Goal: Find specific page/section: Find specific page/section

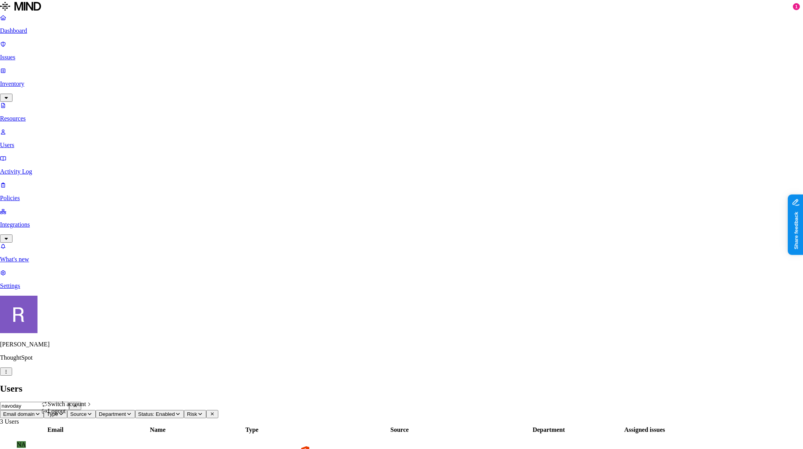
click at [77, 436] on html "Dashboard Issues Inventory Resources Users Activity Log Policies Integrations W…" at bounding box center [401, 448] width 803 height 897
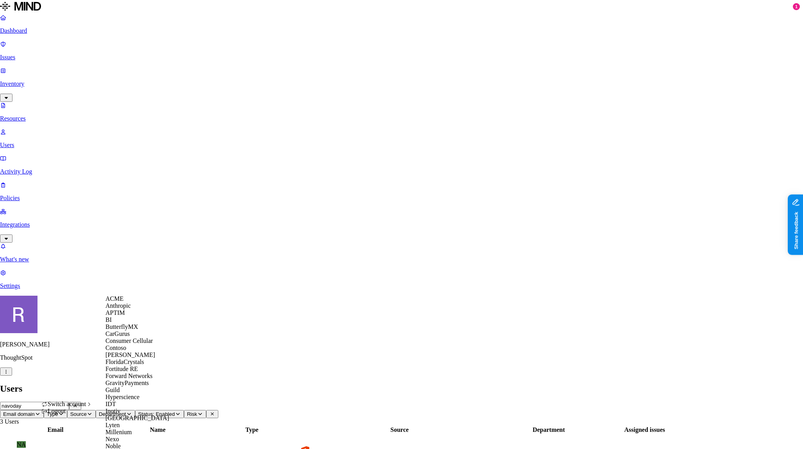
click at [353, 335] on html "Dashboard Issues Inventory Resources Users Activity Log Policies Integrations W…" at bounding box center [401, 448] width 803 height 897
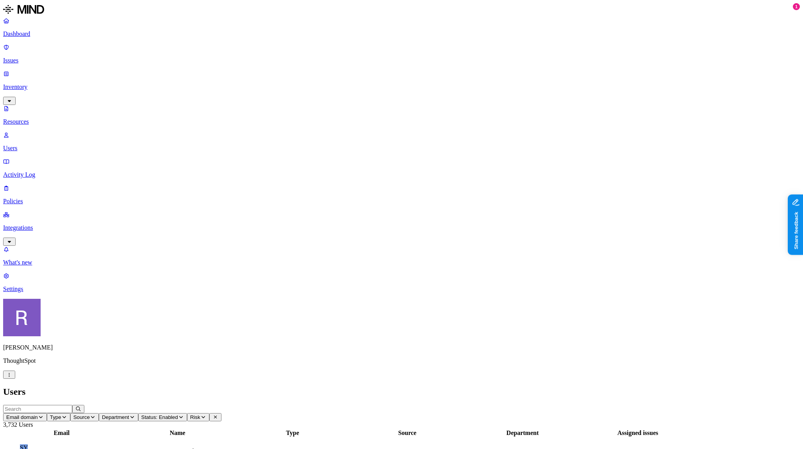
drag, startPoint x: 37, startPoint y: 128, endPoint x: 34, endPoint y: 144, distance: 15.9
click at [37, 225] on p "Integrations" at bounding box center [401, 228] width 797 height 7
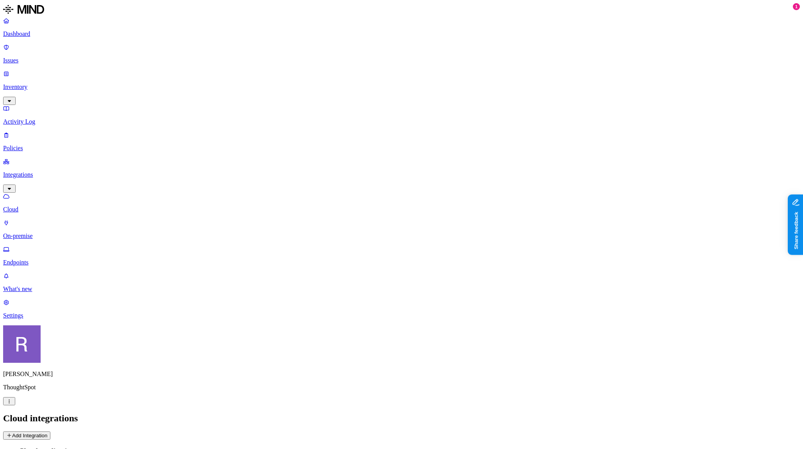
click at [38, 259] on p "Endpoints" at bounding box center [401, 262] width 797 height 7
drag, startPoint x: 745, startPoint y: 28, endPoint x: 754, endPoint y: 29, distance: 8.6
click at [72, 440] on input "text" at bounding box center [37, 444] width 69 height 8
click at [72, 440] on input "[PERSON_NAME].[PERSON_NAME]" at bounding box center [37, 444] width 69 height 8
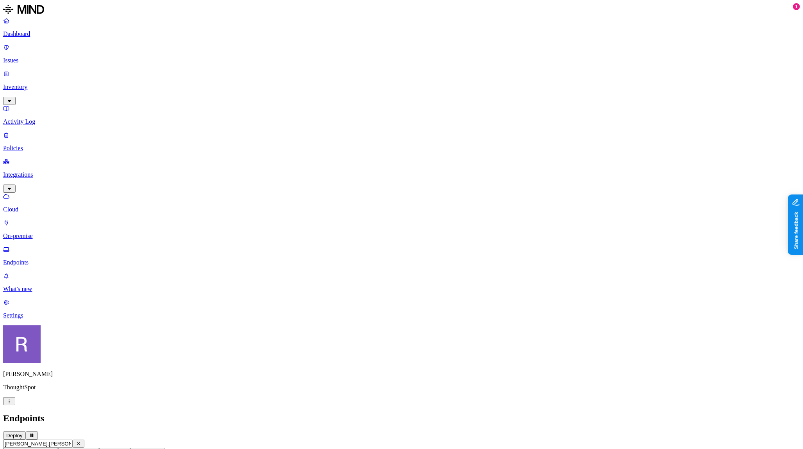
click at [72, 440] on input "[PERSON_NAME].[PERSON_NAME]" at bounding box center [37, 444] width 69 height 8
type input "alfaiella"
click at [39, 84] on p "Inventory" at bounding box center [401, 87] width 797 height 7
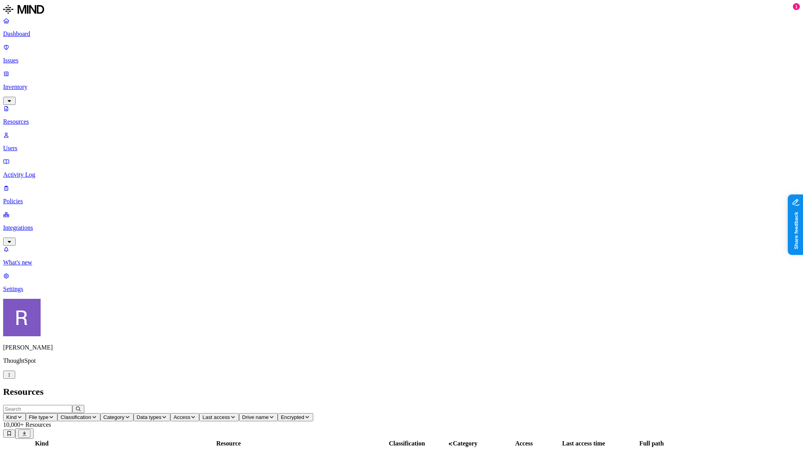
scroll to position [95, 0]
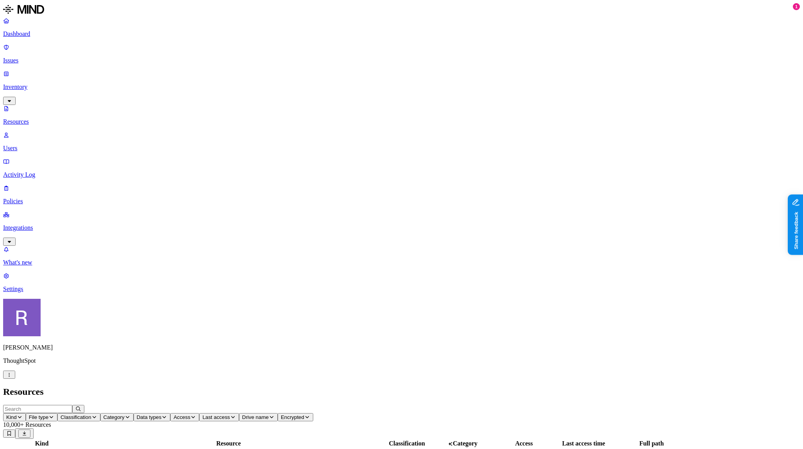
click at [230, 415] on span "Last access" at bounding box center [215, 418] width 27 height 6
click at [391, 387] on h2 "Resources" at bounding box center [401, 392] width 797 height 11
click at [51, 281] on nav "Dashboard Issues Inventory Resources Users Activity Log Policies Integrations W…" at bounding box center [401, 155] width 797 height 276
click at [32, 37] on p "Dashboard" at bounding box center [401, 33] width 797 height 7
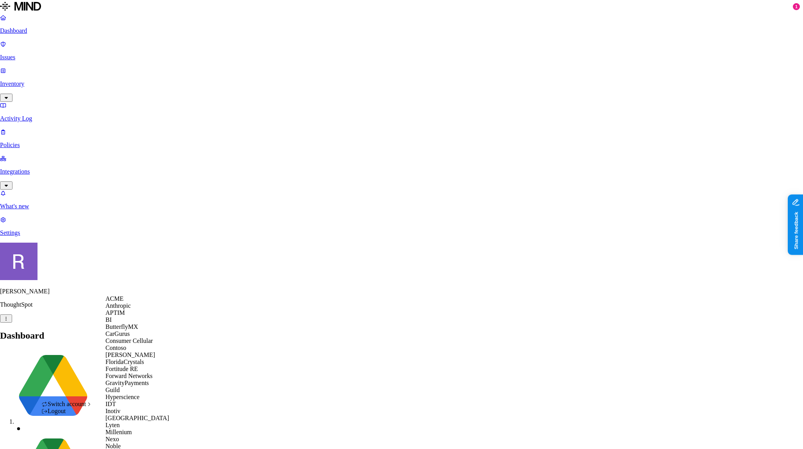
scroll to position [338, 0]
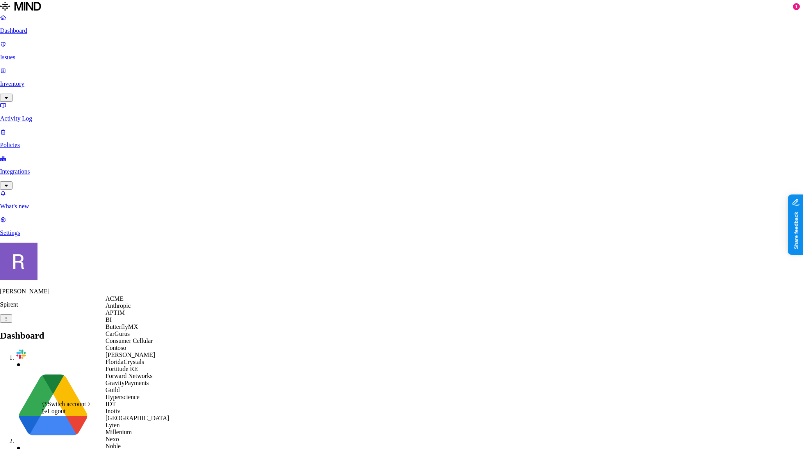
scroll to position [324, 0]
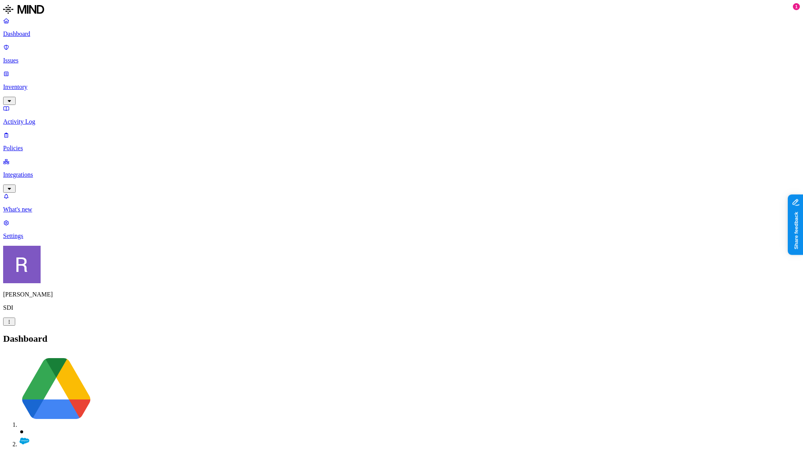
click at [36, 84] on p "Inventory" at bounding box center [401, 87] width 797 height 7
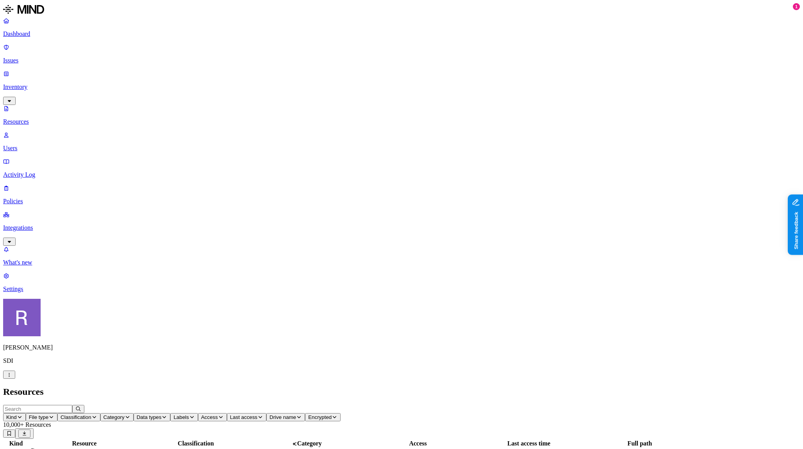
click at [37, 145] on p "Users" at bounding box center [401, 148] width 797 height 7
